Goal: Task Accomplishment & Management: Manage account settings

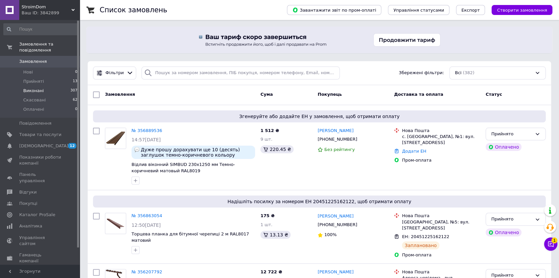
click at [53, 86] on li "Виконані 307" at bounding box center [40, 90] width 81 height 9
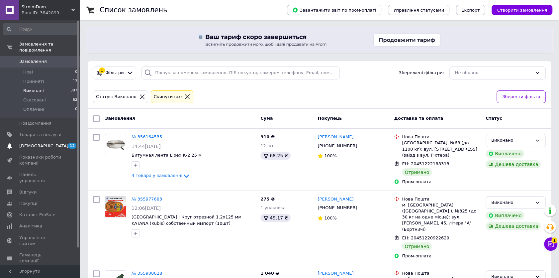
click at [44, 143] on span "[DEMOGRAPHIC_DATA]" at bounding box center [40, 146] width 42 height 6
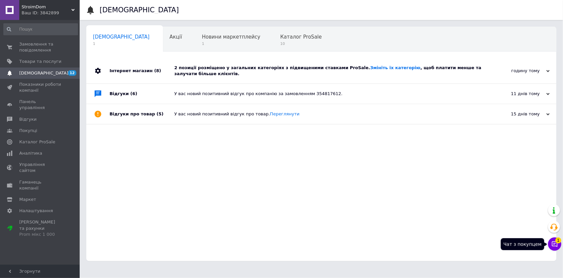
click at [554, 244] on icon at bounding box center [555, 244] width 6 height 6
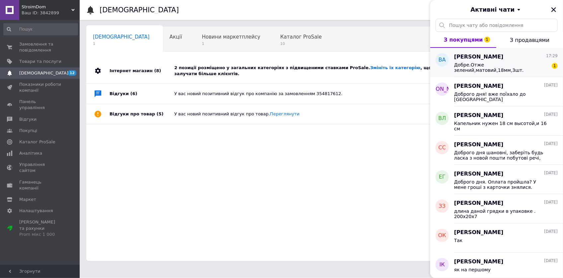
click at [525, 64] on span "Добре.Отже зелений,матовий,18мм,3шт." at bounding box center [501, 67] width 94 height 11
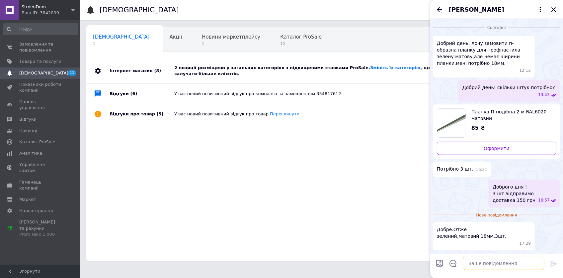
click at [488, 265] on textarea at bounding box center [504, 262] width 82 height 13
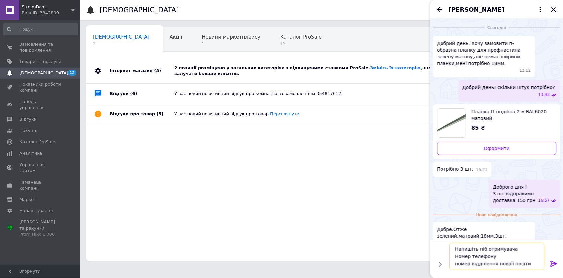
scroll to position [4, 0]
click at [507, 261] on textarea "Напишіть піб отримувача Номер телефону номер відділення новоїї пошти ваш населе…" at bounding box center [497, 255] width 95 height 27
click at [479, 247] on textarea "Напишіть піб отримувача Номер телефону номер відділення нової пошти ваш населен…" at bounding box center [497, 255] width 95 height 27
type textarea "Напишіть Піб отримувача Номер телефону номер відділення нової пошти ваш населен…"
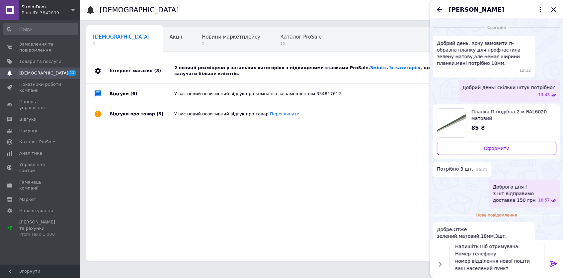
click at [555, 262] on icon at bounding box center [554, 263] width 6 height 6
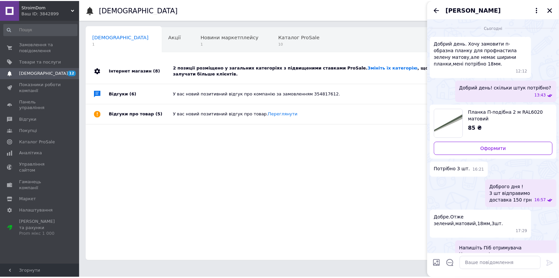
scroll to position [11, 0]
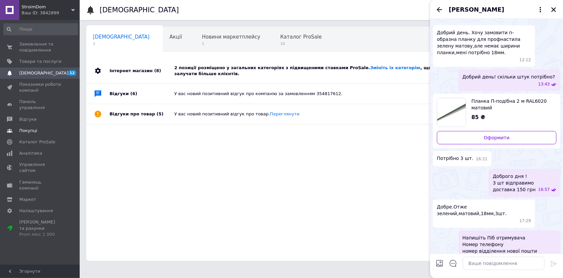
click at [35, 128] on span "Покупці" at bounding box center [40, 131] width 42 height 6
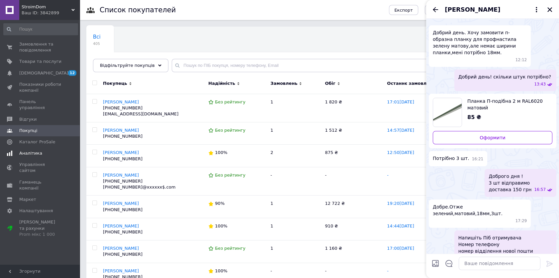
click at [46, 150] on span "Аналітика" at bounding box center [40, 153] width 42 height 6
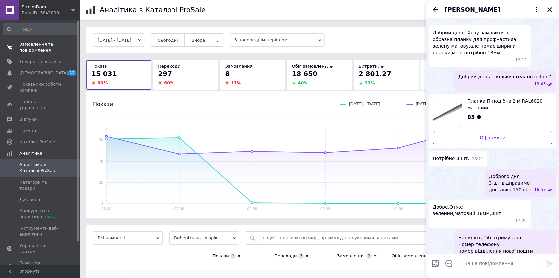
click at [50, 46] on span "Замовлення та повідомлення" at bounding box center [40, 47] width 42 height 12
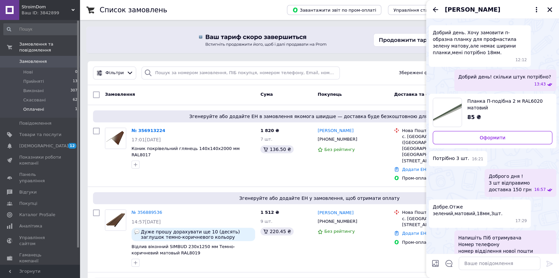
click at [54, 105] on li "Оплачені 1" at bounding box center [40, 111] width 81 height 13
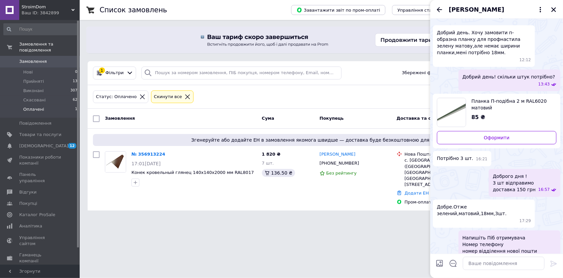
click at [557, 6] on div at bounding box center [554, 10] width 8 height 8
click at [554, 7] on icon "Закрити" at bounding box center [554, 10] width 6 height 6
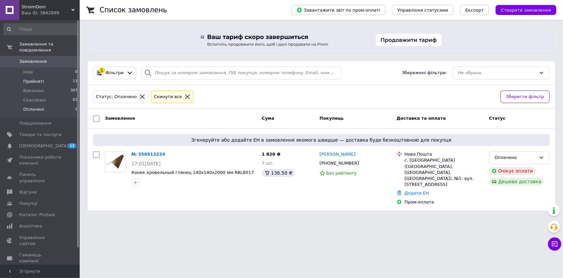
click at [47, 77] on li "Прийняті 13" at bounding box center [40, 81] width 81 height 9
